Goal: Task Accomplishment & Management: Manage account settings

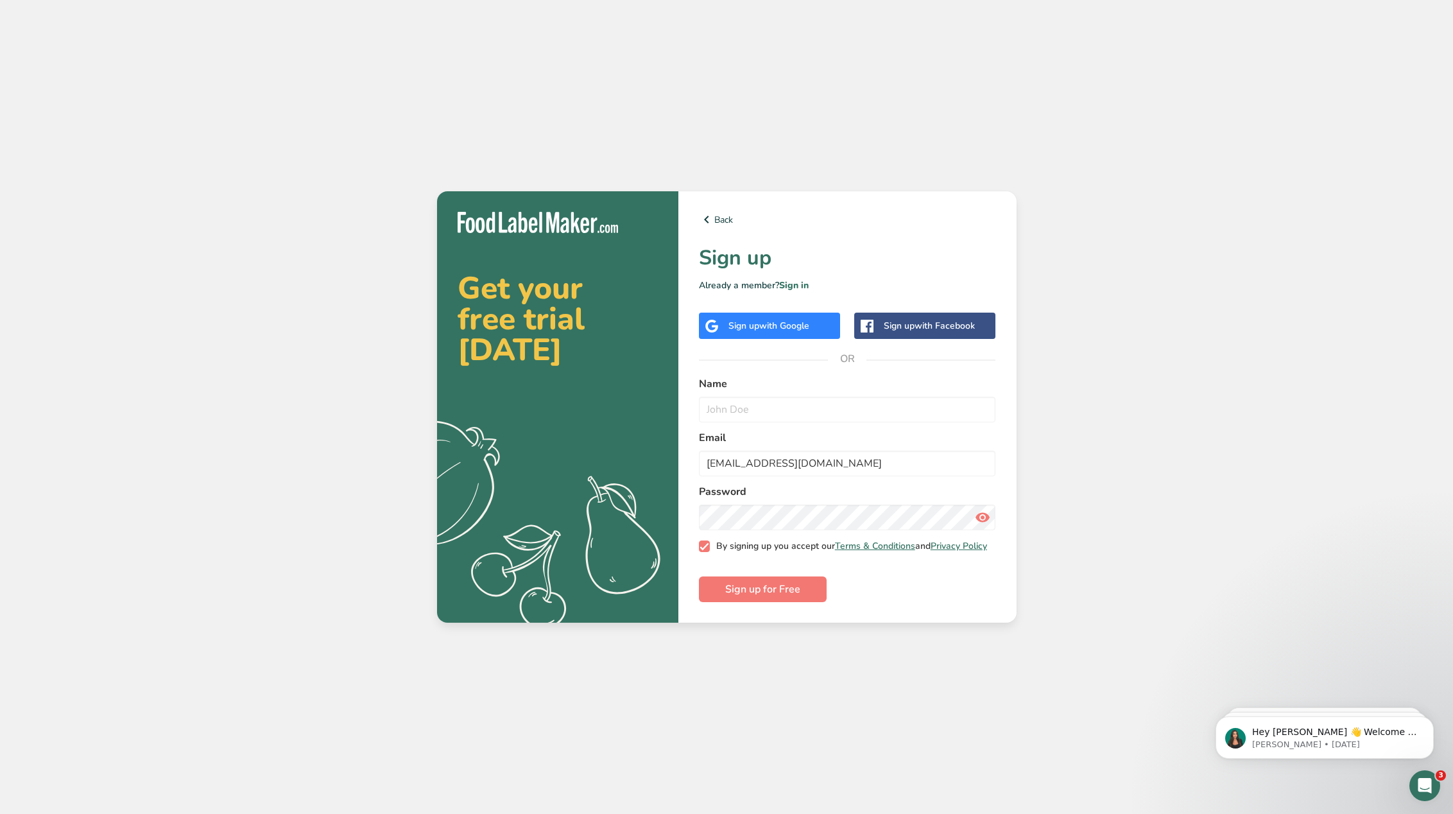
click at [703, 547] on span at bounding box center [705, 546] width 12 height 12
click at [703, 547] on input "By signing up you accept our Terms & Conditions and Privacy Policy" at bounding box center [703, 546] width 8 height 8
checkbox input "false"
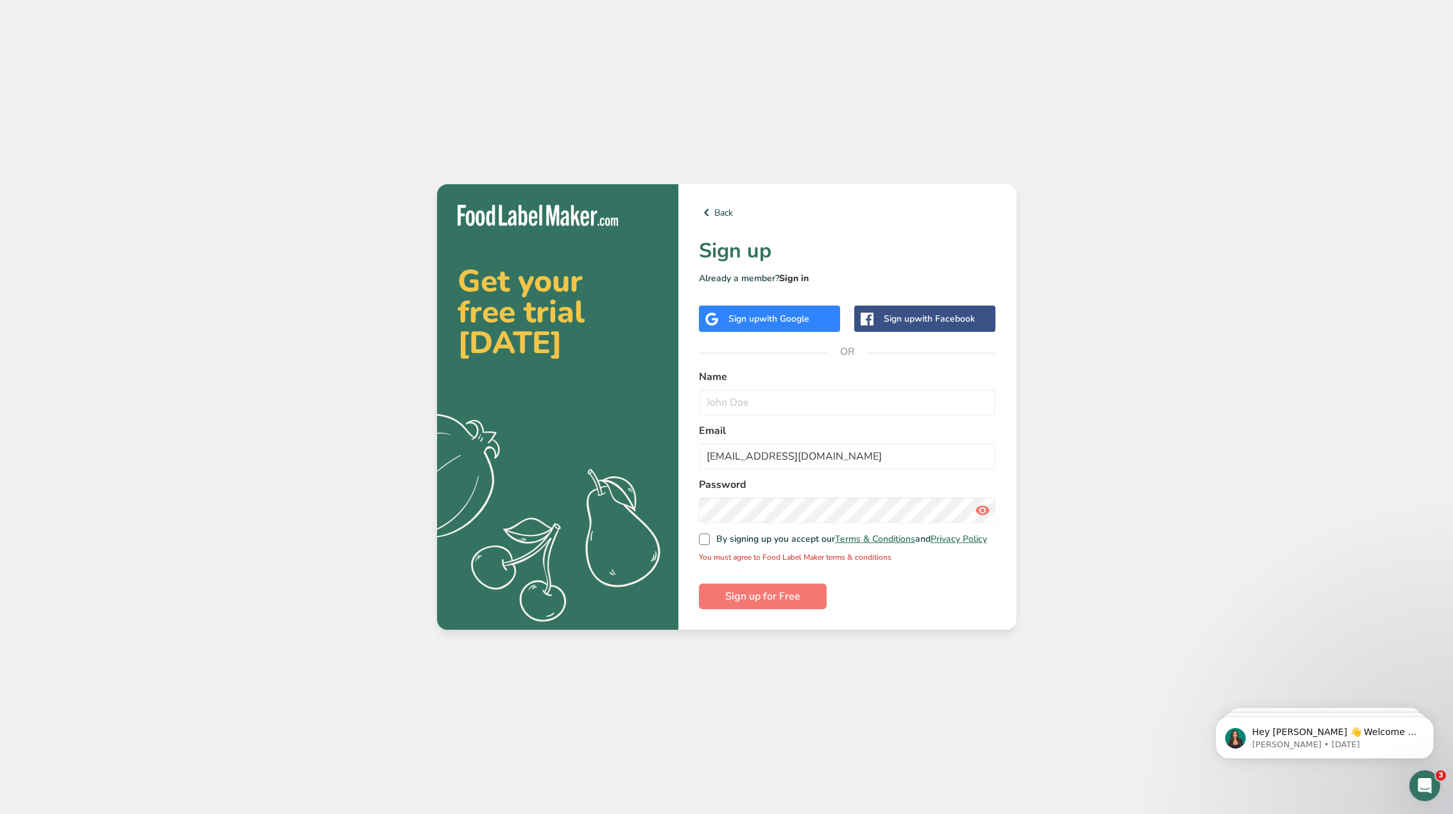
click at [795, 275] on link "Sign in" at bounding box center [794, 278] width 30 height 12
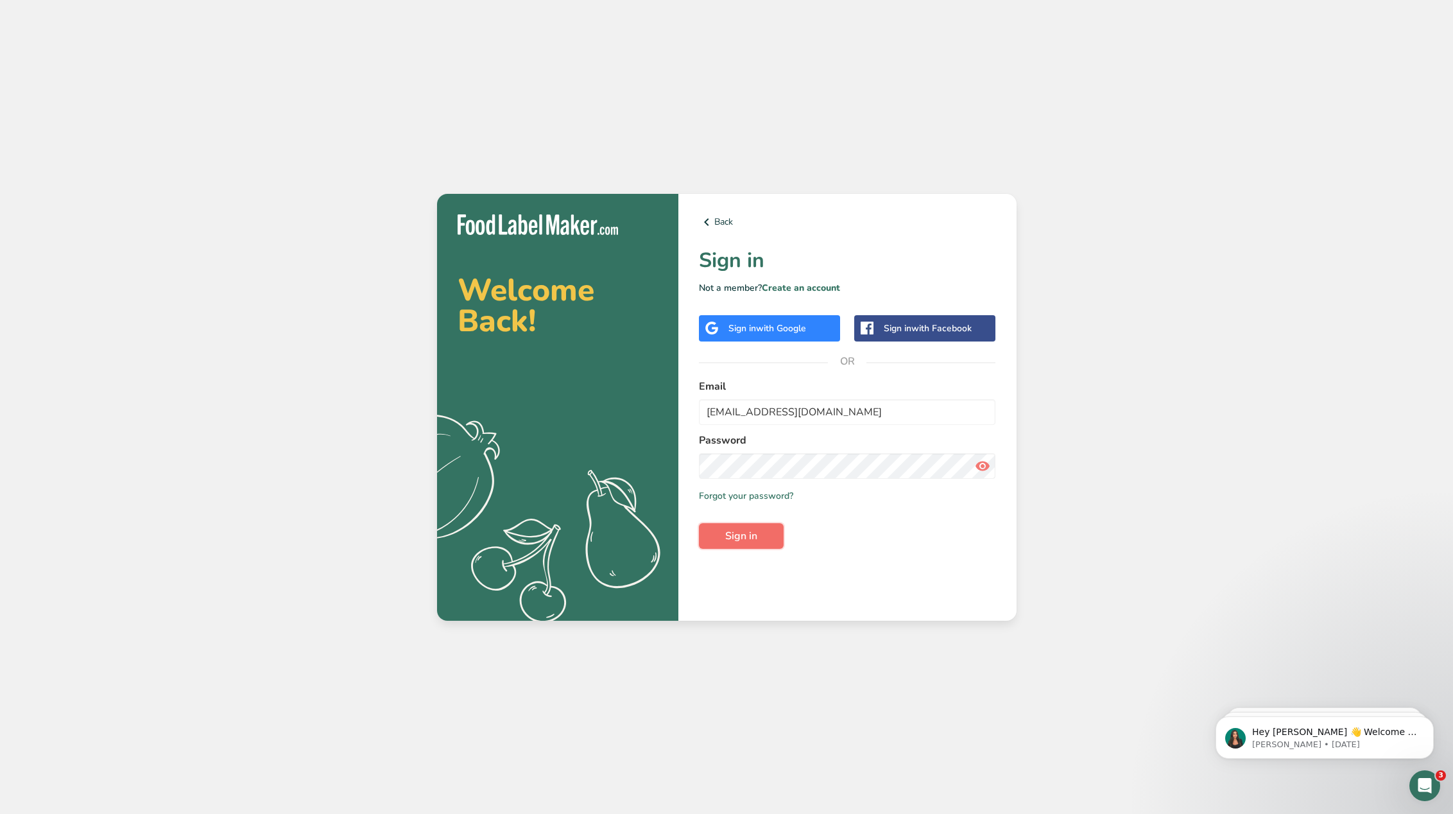
click at [732, 536] on span "Sign in" at bounding box center [741, 535] width 32 height 15
